Goal: Information Seeking & Learning: Learn about a topic

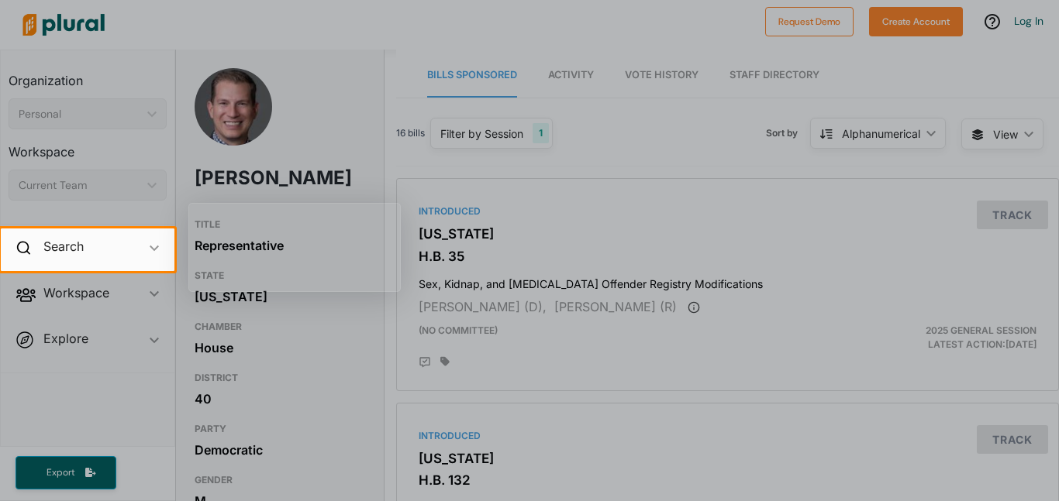
click at [376, 153] on div at bounding box center [529, 114] width 1059 height 229
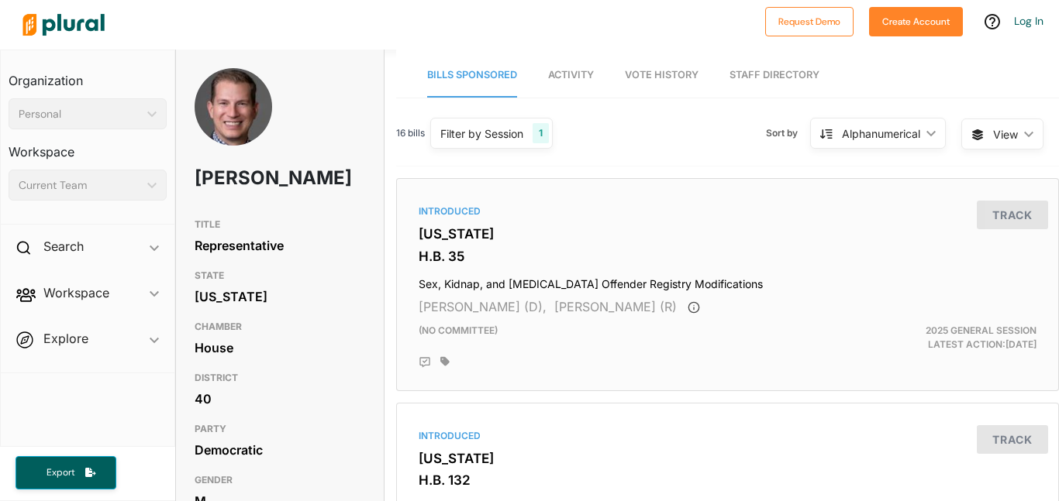
scroll to position [0, 2]
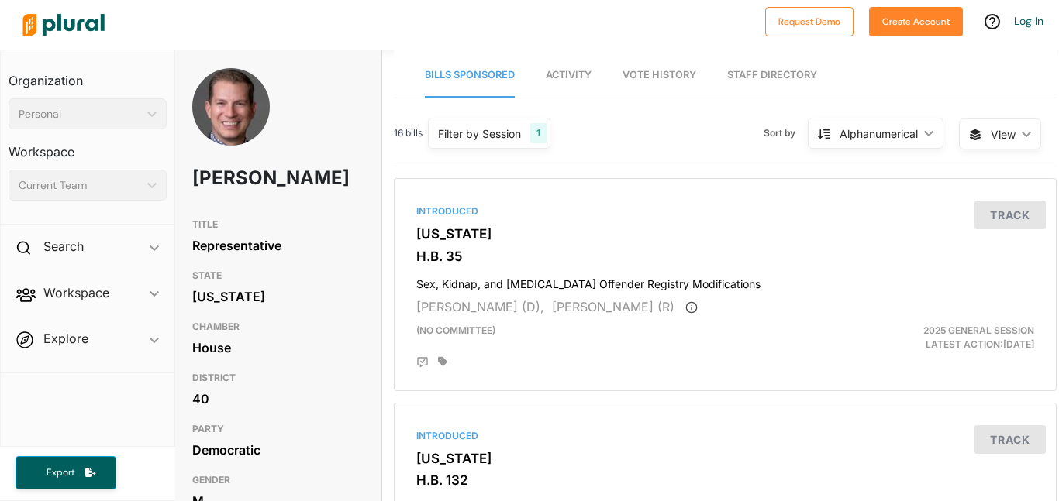
click at [550, 66] on link "Activity" at bounding box center [569, 75] width 46 height 44
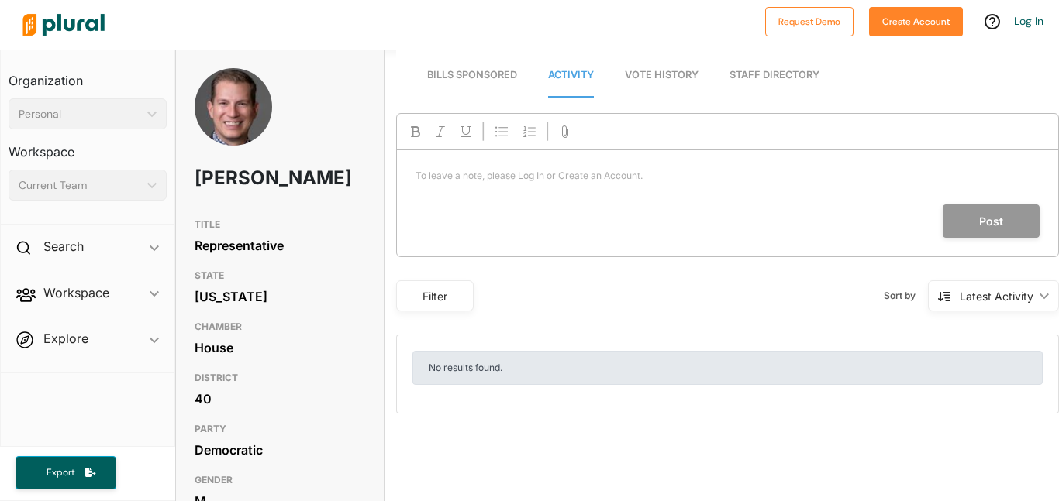
click at [487, 67] on link "Bills Sponsored" at bounding box center [472, 75] width 90 height 44
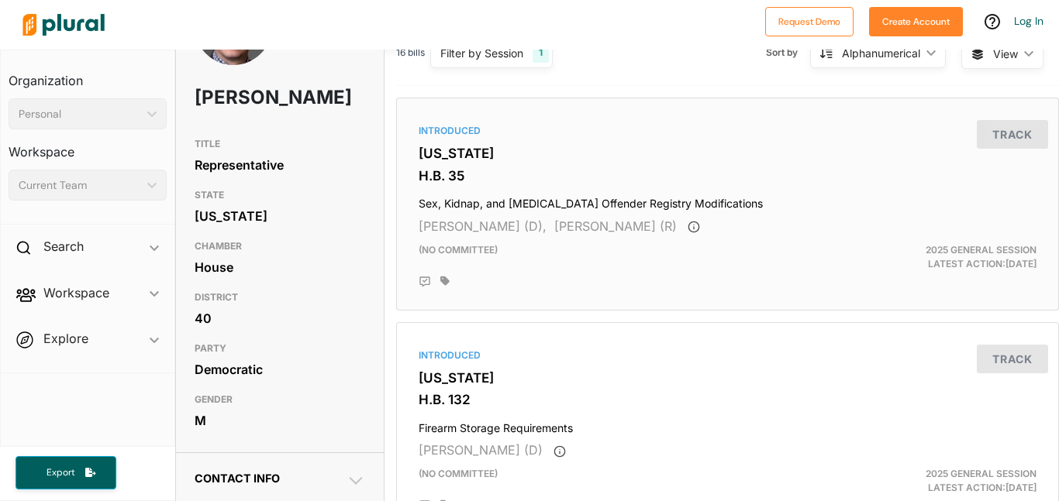
scroll to position [110, 0]
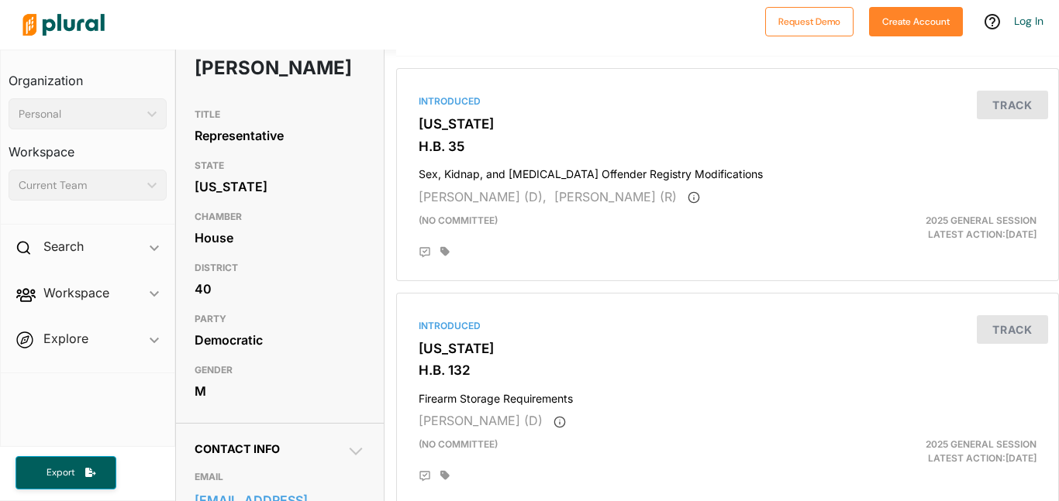
click at [88, 113] on div "Personal" at bounding box center [80, 114] width 122 height 16
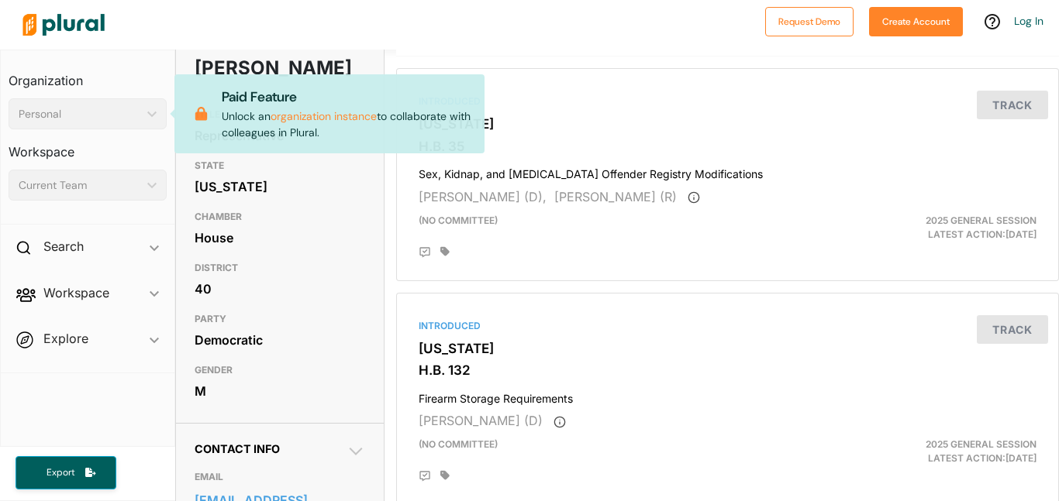
click at [286, 198] on div "[US_STATE]" at bounding box center [280, 186] width 171 height 23
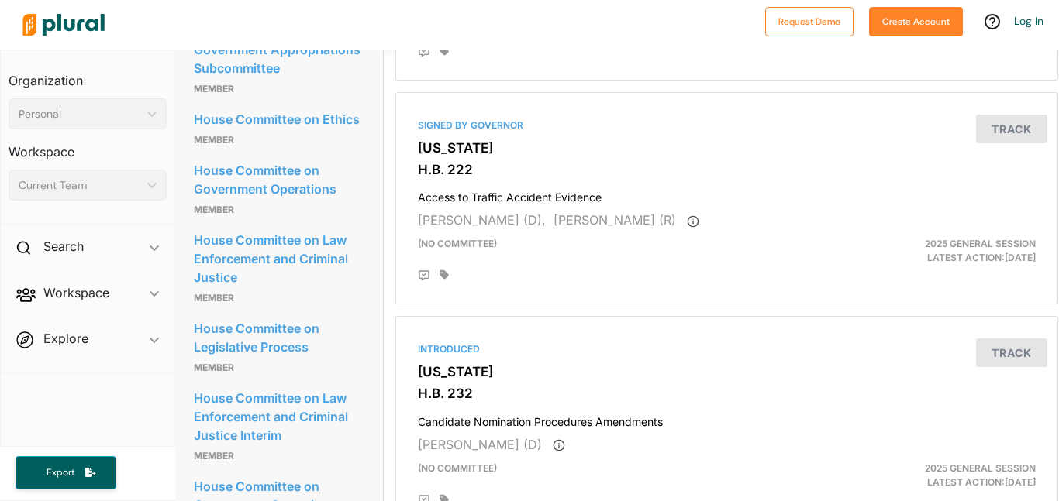
scroll to position [0, 1]
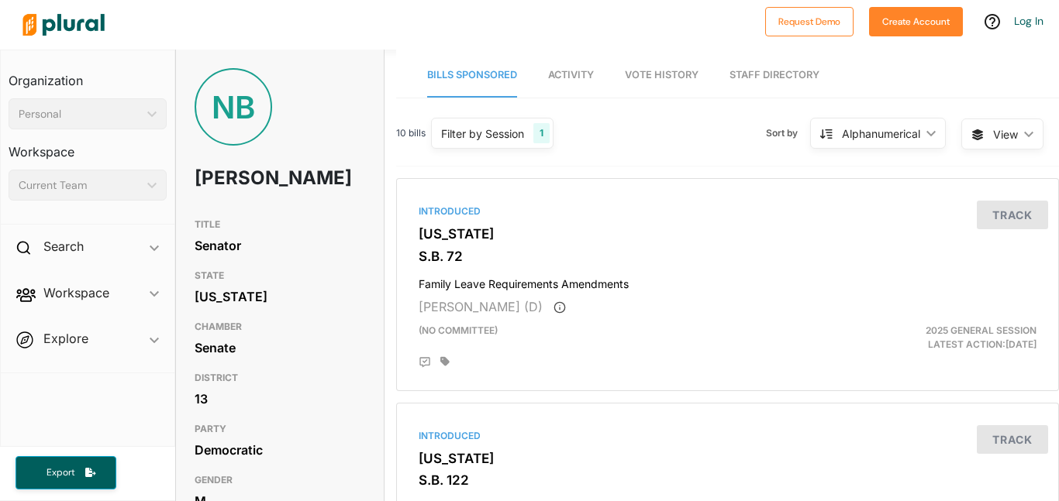
click at [203, 177] on div "NB Nate Blouin" at bounding box center [280, 139] width 208 height 143
drag, startPoint x: 194, startPoint y: 174, endPoint x: 258, endPoint y: 204, distance: 70.7
click at [258, 202] on h1 "Nate Blouin" at bounding box center [246, 178] width 102 height 47
copy h1 "Nate Blouin"
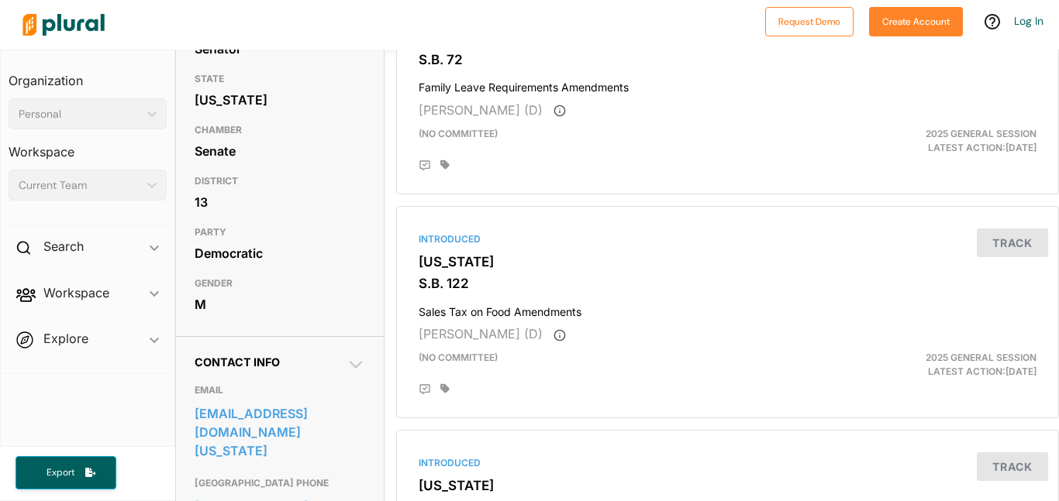
scroll to position [202, 0]
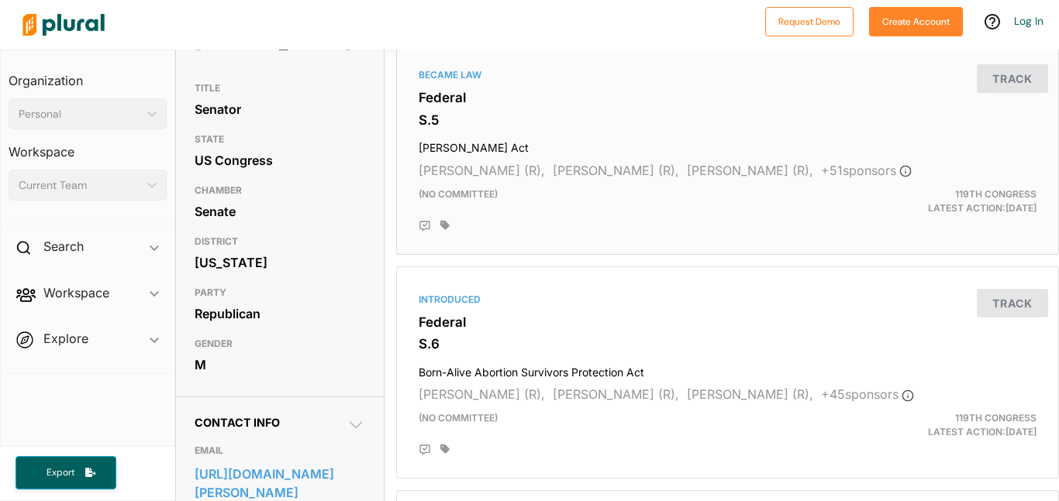
scroll to position [140, 0]
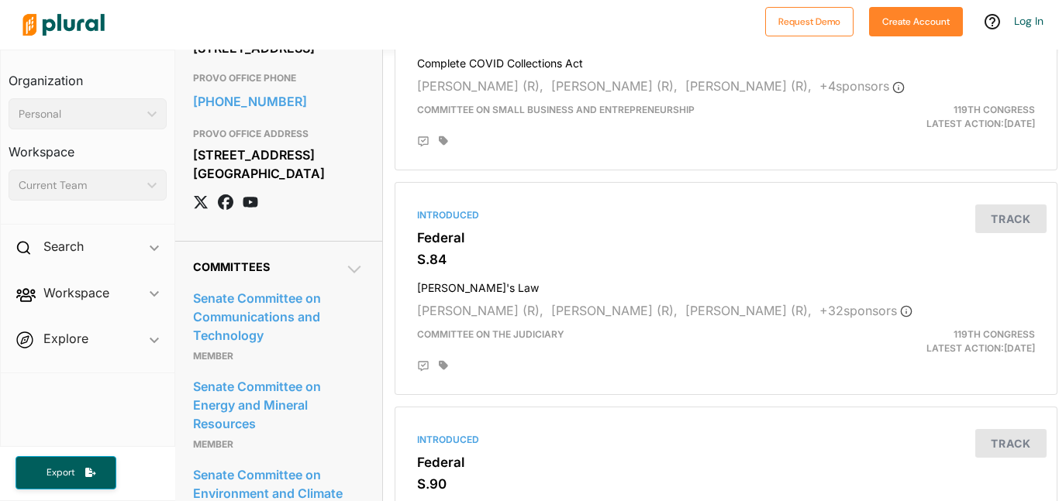
scroll to position [1120, 2]
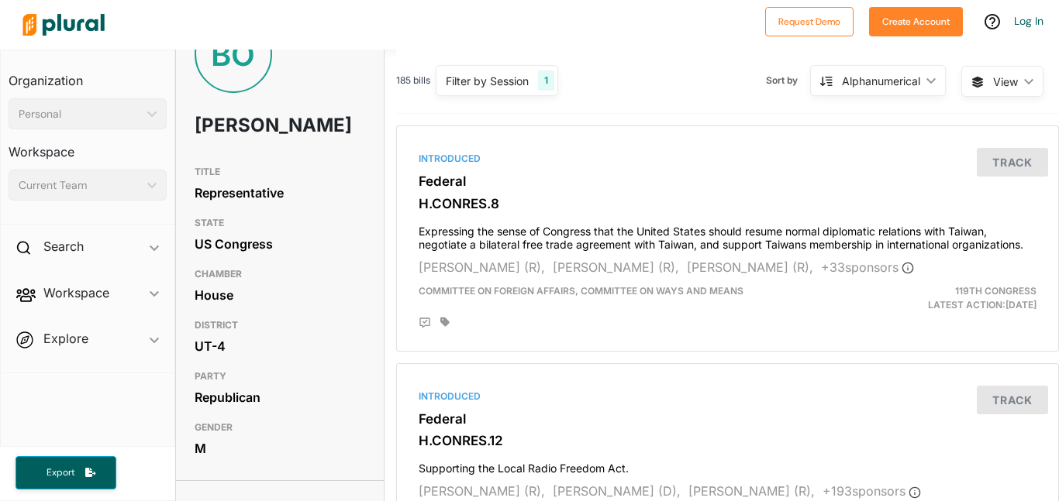
scroll to position [52, 0]
drag, startPoint x: 194, startPoint y: 129, endPoint x: 257, endPoint y: 157, distance: 69.0
click at [257, 150] on h1 "[PERSON_NAME]" at bounding box center [246, 126] width 102 height 47
copy h1 "[PERSON_NAME]"
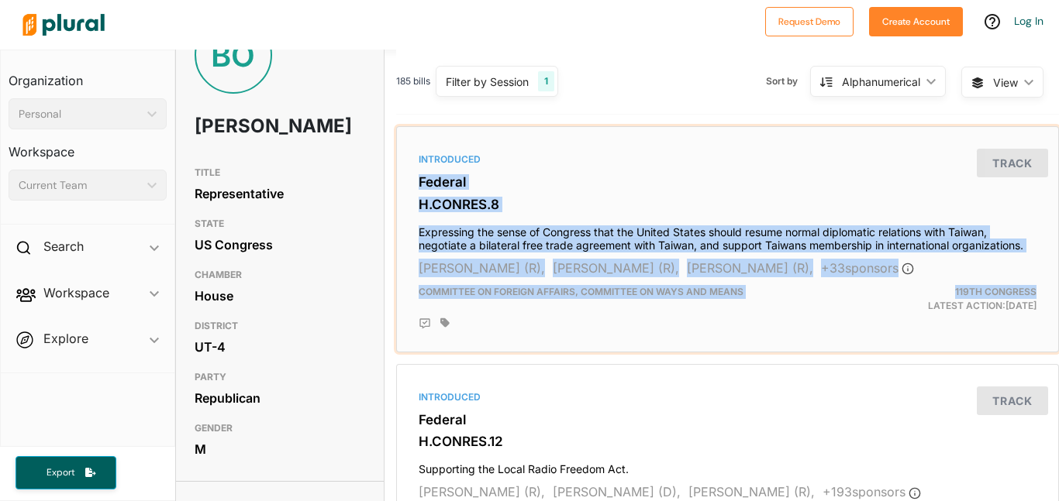
scroll to position [52, 12]
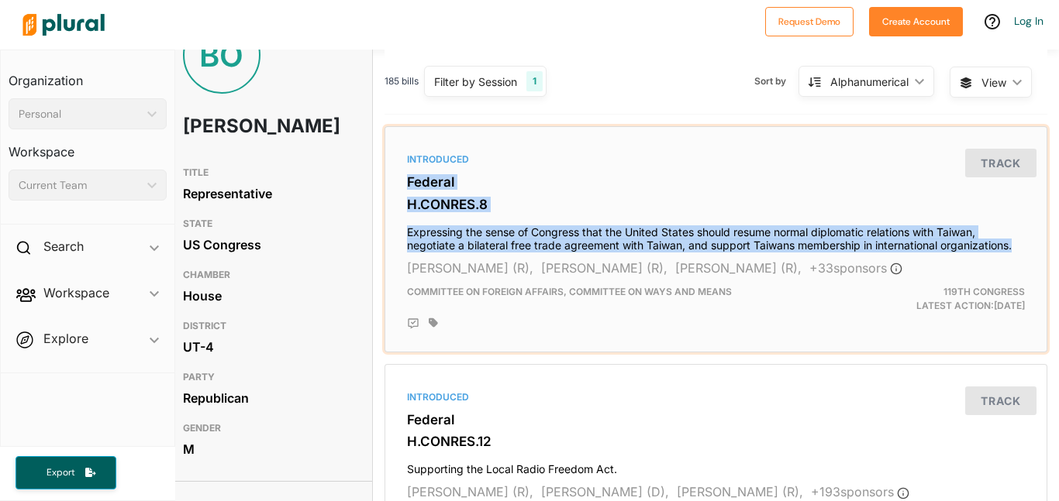
drag, startPoint x: 416, startPoint y: 178, endPoint x: 1028, endPoint y: 244, distance: 615.0
click at [1028, 244] on div "Introduced Federal H.CONRES.8 Expressing the sense of Congress that the United …" at bounding box center [715, 239] width 649 height 212
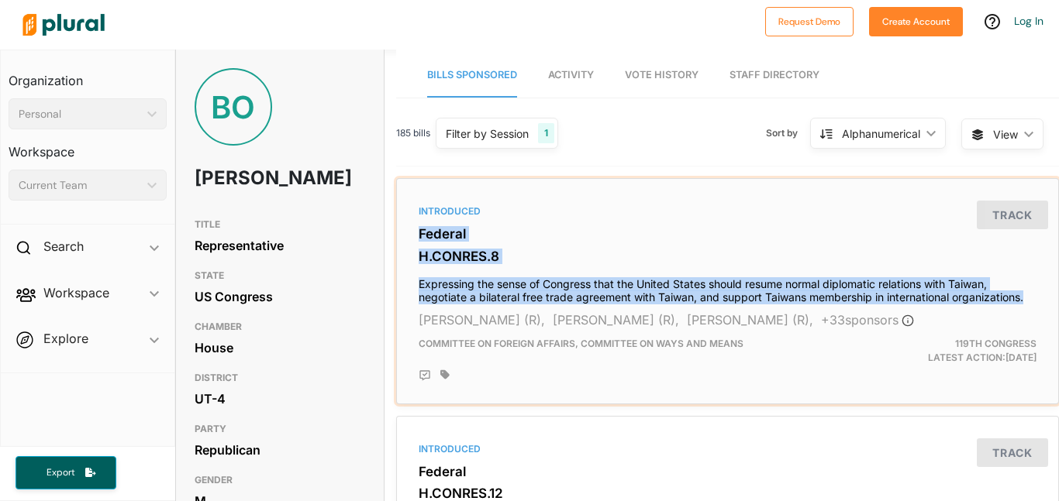
drag, startPoint x: 1027, startPoint y: 298, endPoint x: 413, endPoint y: 229, distance: 617.6
click at [413, 229] on div "Introduced Federal H.CONRES.8 Expressing the sense of Congress that the United …" at bounding box center [727, 291] width 649 height 212
drag, startPoint x: 1034, startPoint y: 303, endPoint x: 386, endPoint y: 237, distance: 651.3
copy div "Federal H.CONRES.8 Expressing the sense of Congress that the United States shou…"
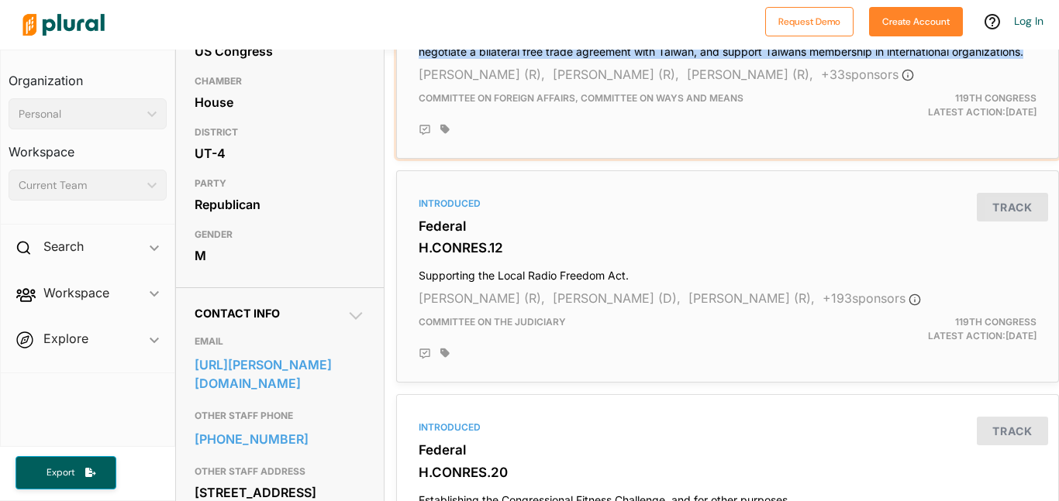
scroll to position [251, 0]
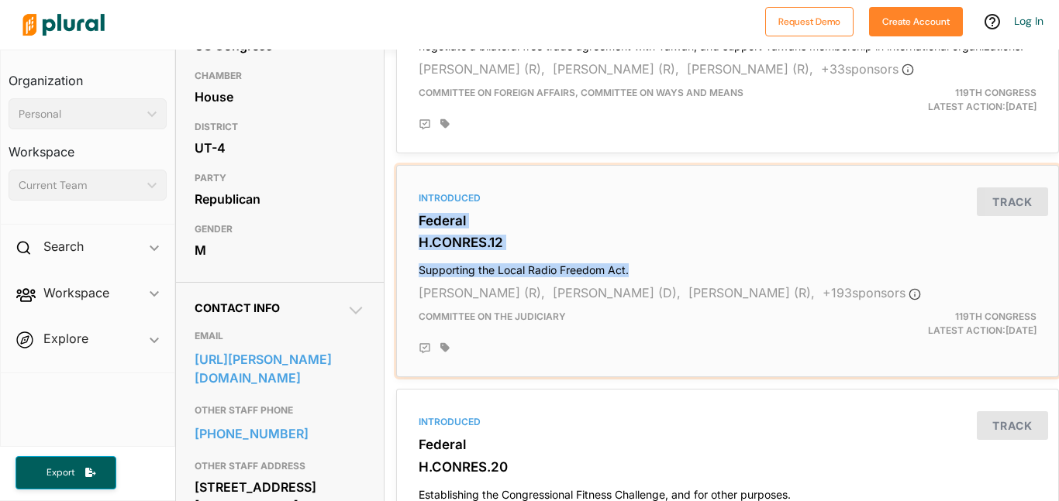
drag, startPoint x: 639, startPoint y: 270, endPoint x: 387, endPoint y: 216, distance: 257.7
copy div "Federal H.CONRES.12 Supporting the Local Radio Freedom Act."
